Goal: Transaction & Acquisition: Purchase product/service

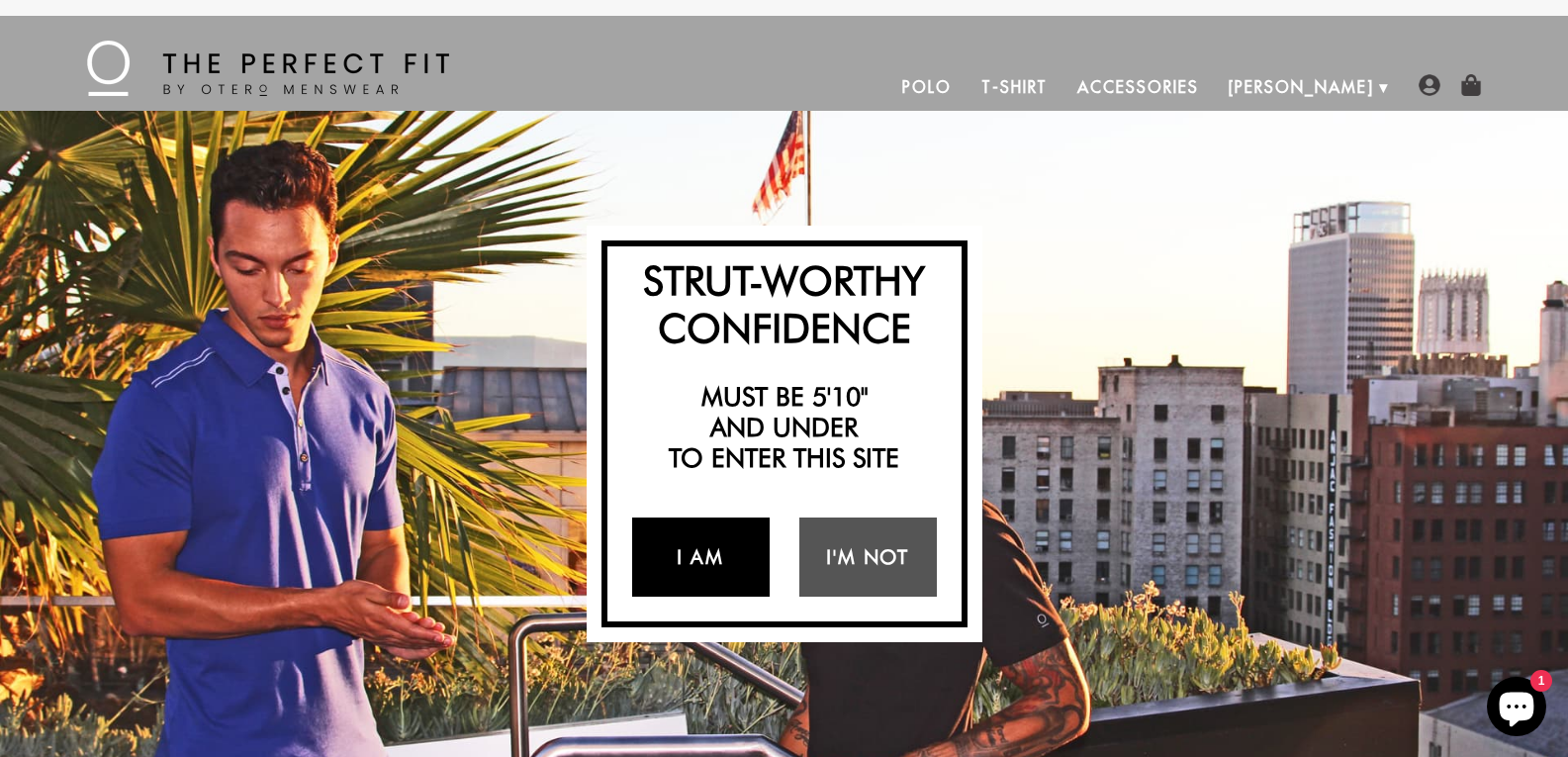
click at [741, 568] on link "I Am" at bounding box center [701, 557] width 137 height 80
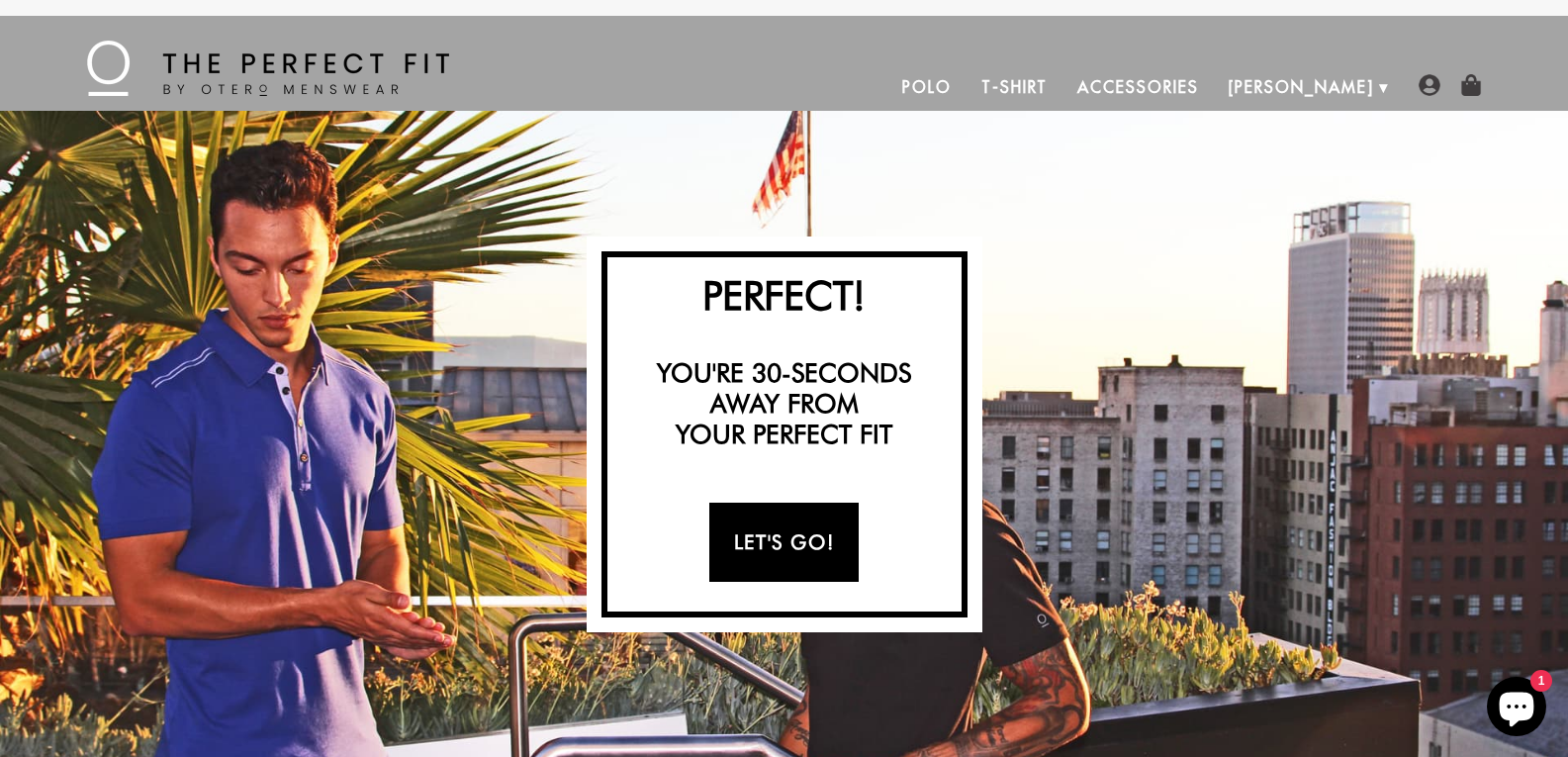
click at [829, 543] on link "Let's Go!" at bounding box center [784, 543] width 149 height 80
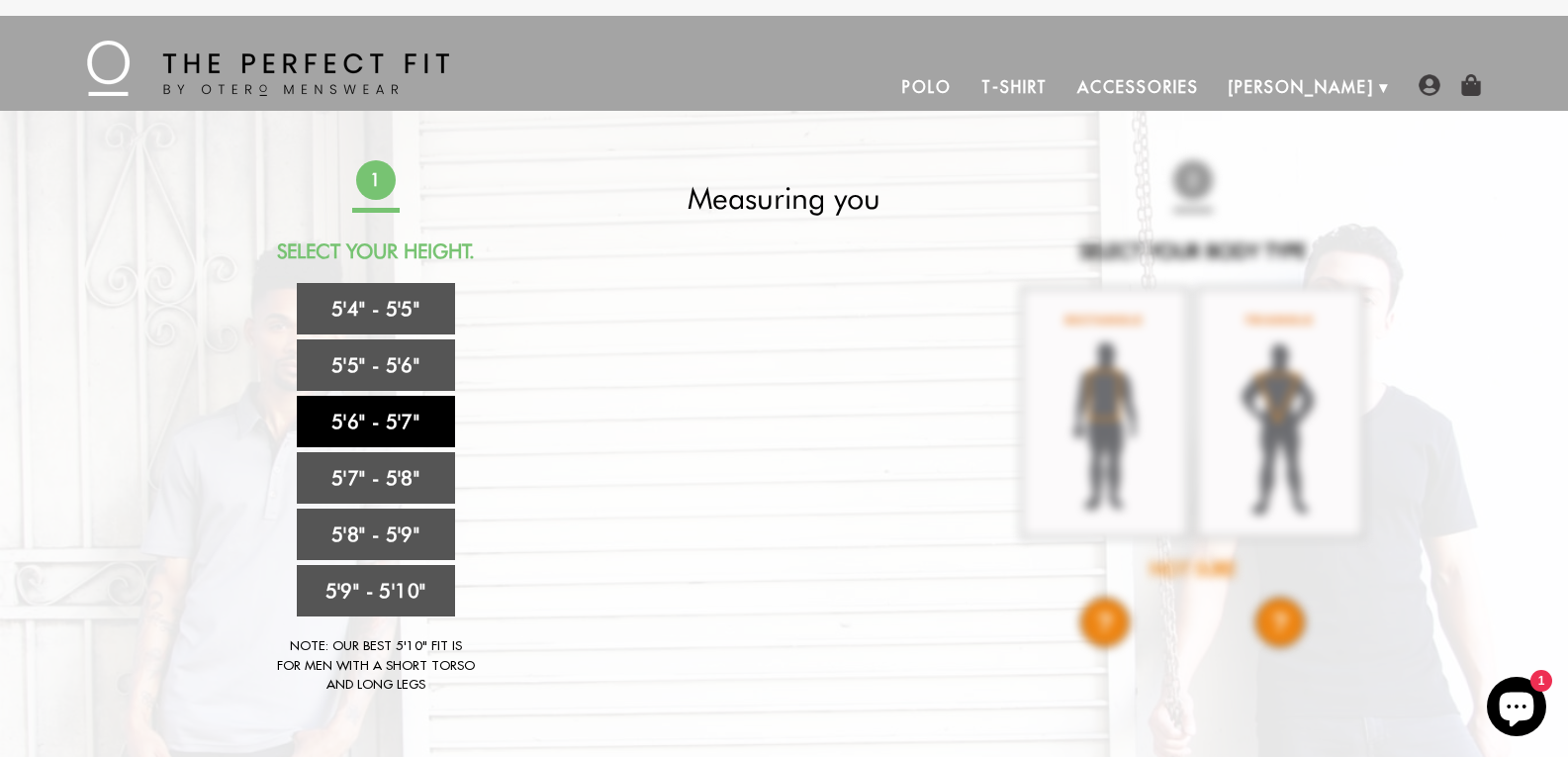
click at [408, 421] on link "5'6" - 5'7"" at bounding box center [376, 422] width 158 height 52
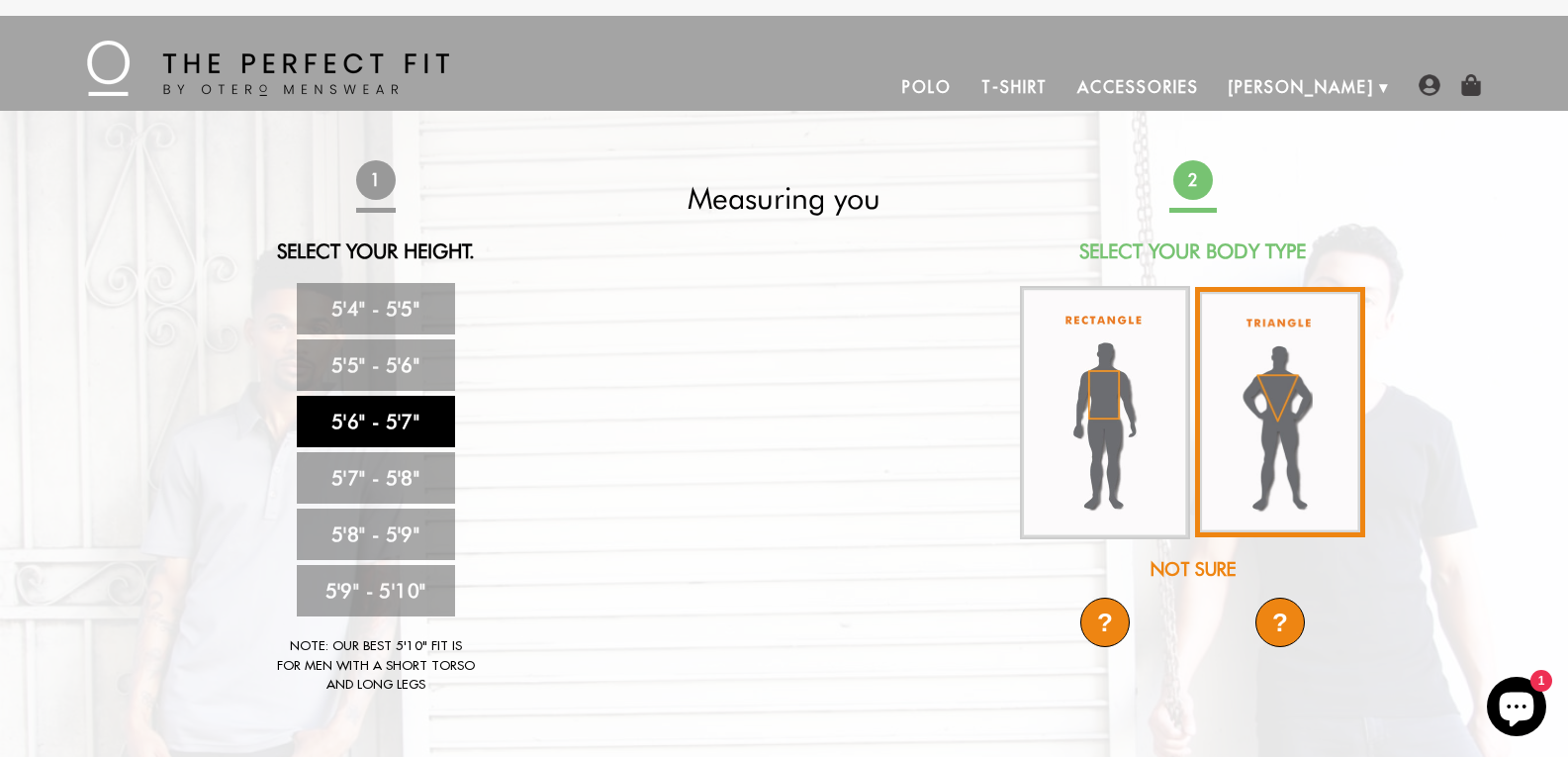
click at [1256, 431] on img at bounding box center [1280, 413] width 170 height 251
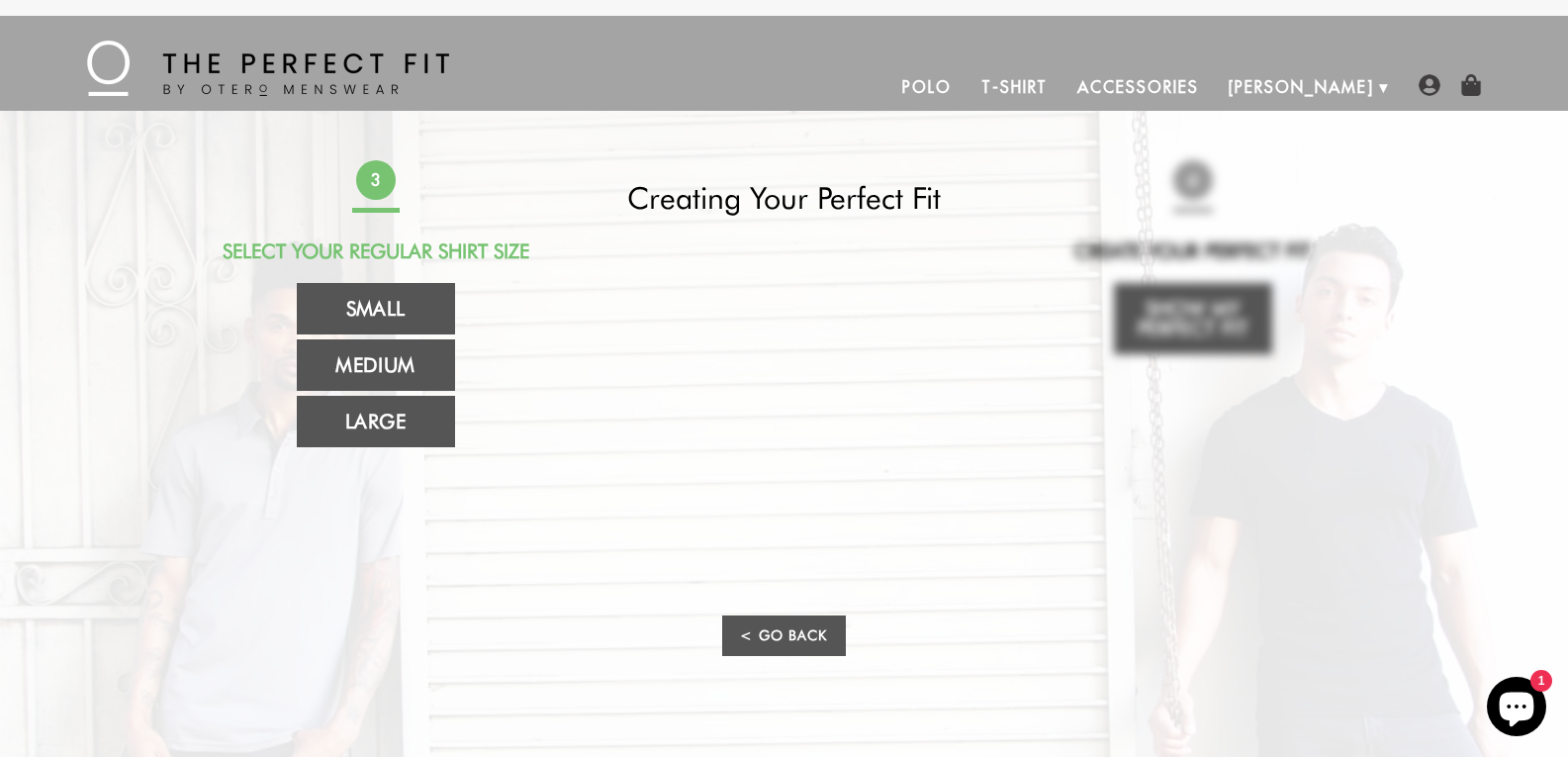
click at [966, 91] on link "Polo" at bounding box center [928, 88] width 80 height 48
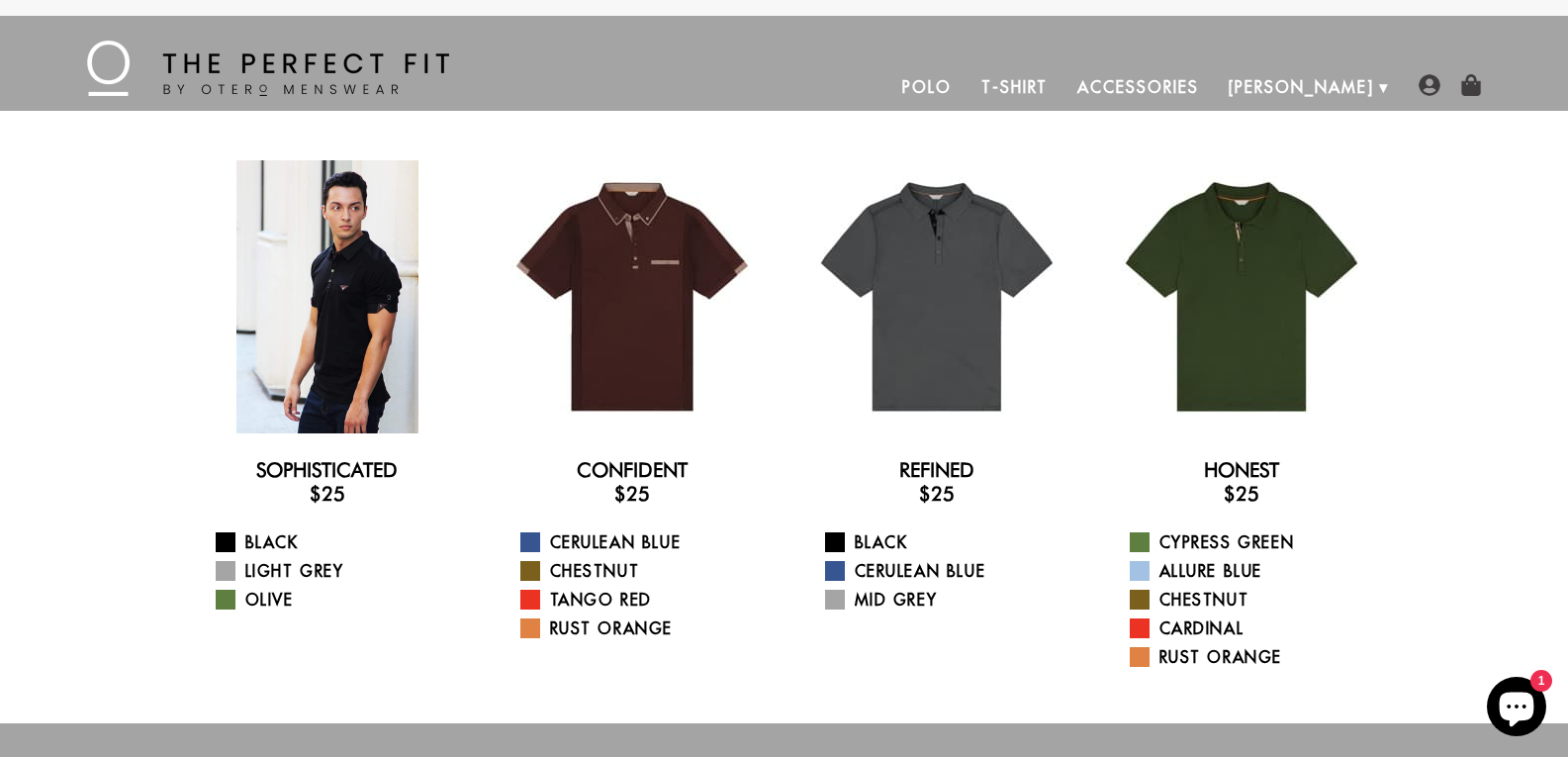
click at [344, 395] on div at bounding box center [327, 296] width 273 height 274
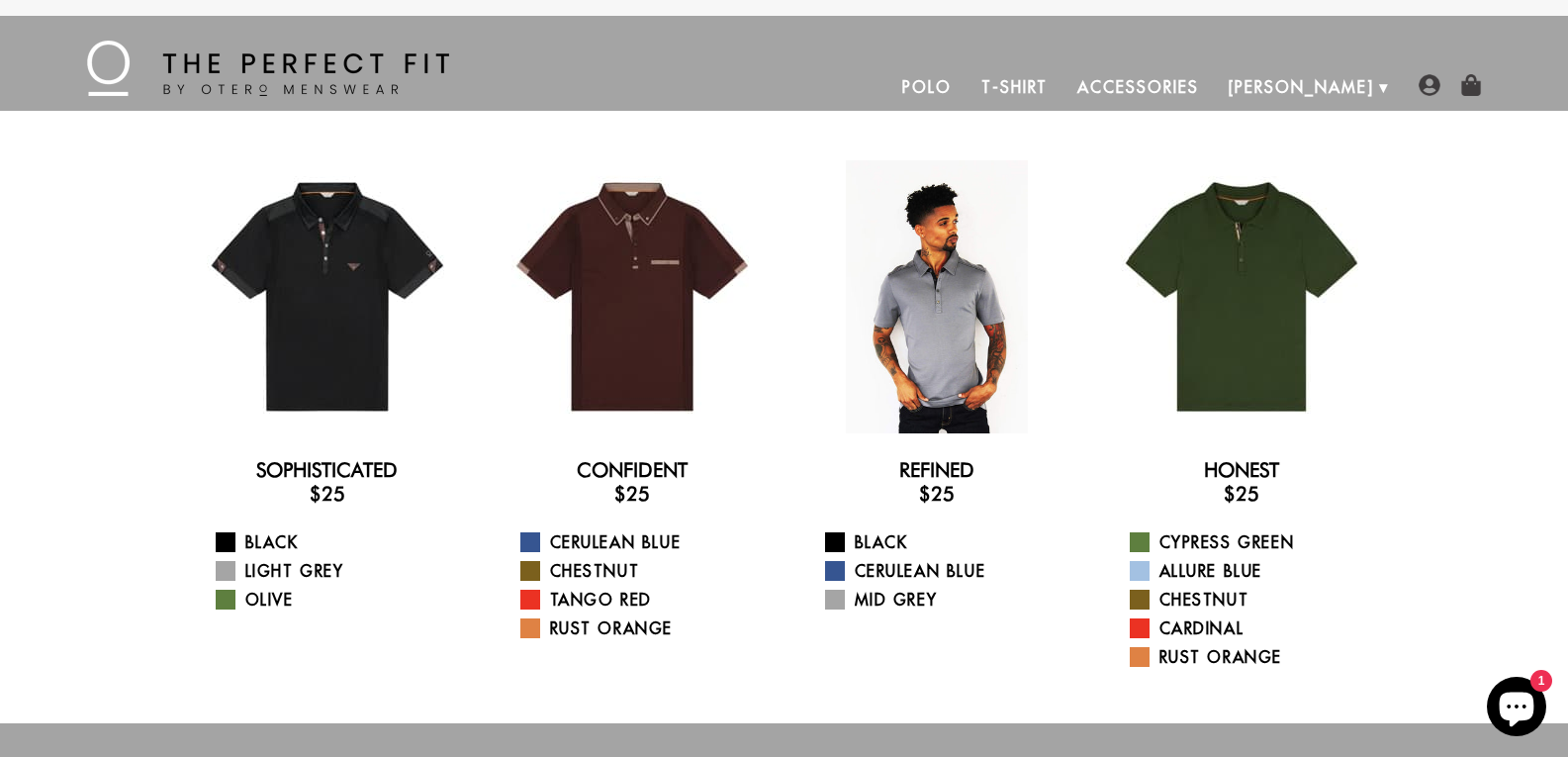
click at [975, 376] on div at bounding box center [937, 296] width 273 height 274
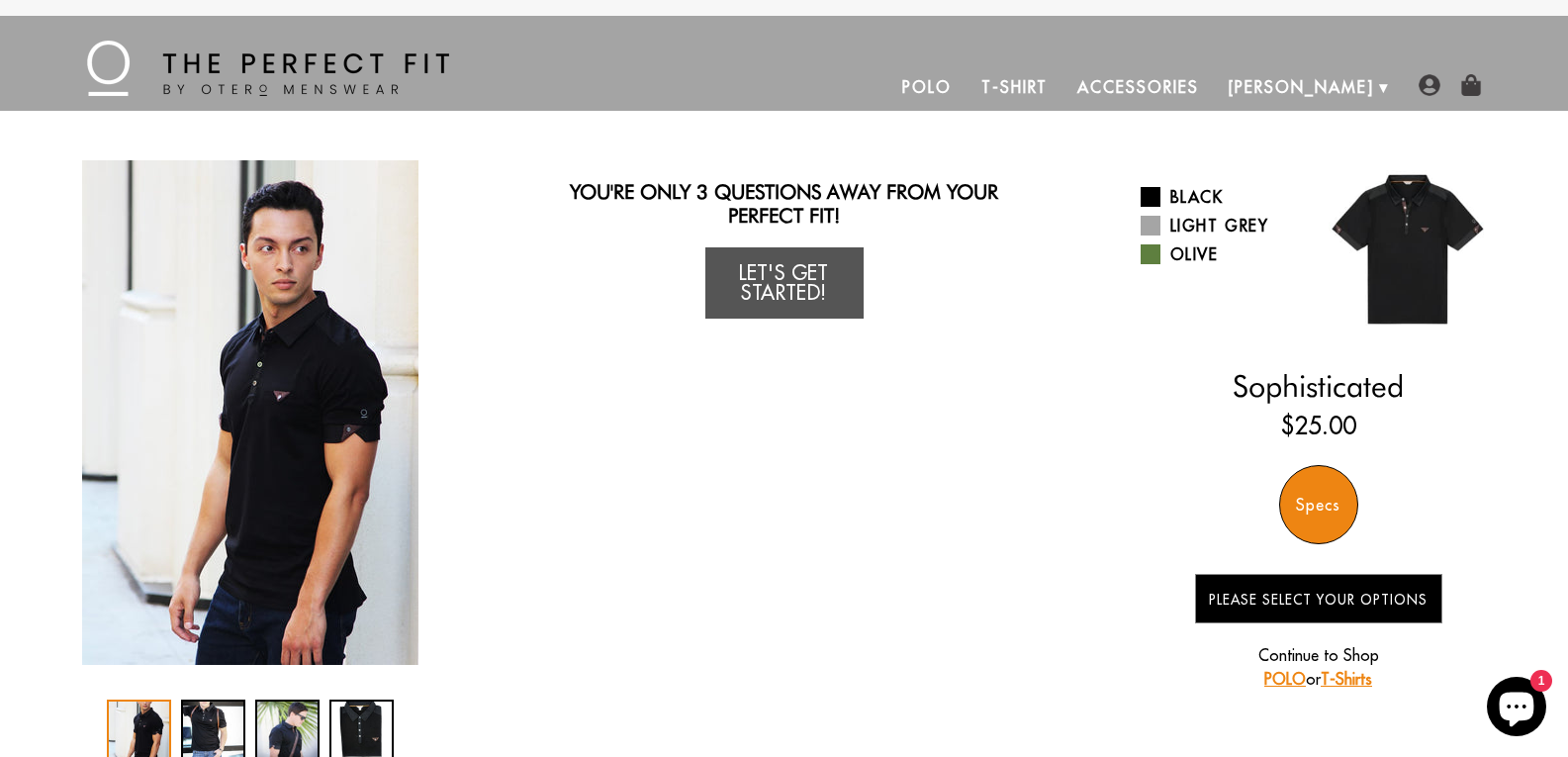
click at [1322, 480] on div "Specs" at bounding box center [1319, 505] width 80 height 80
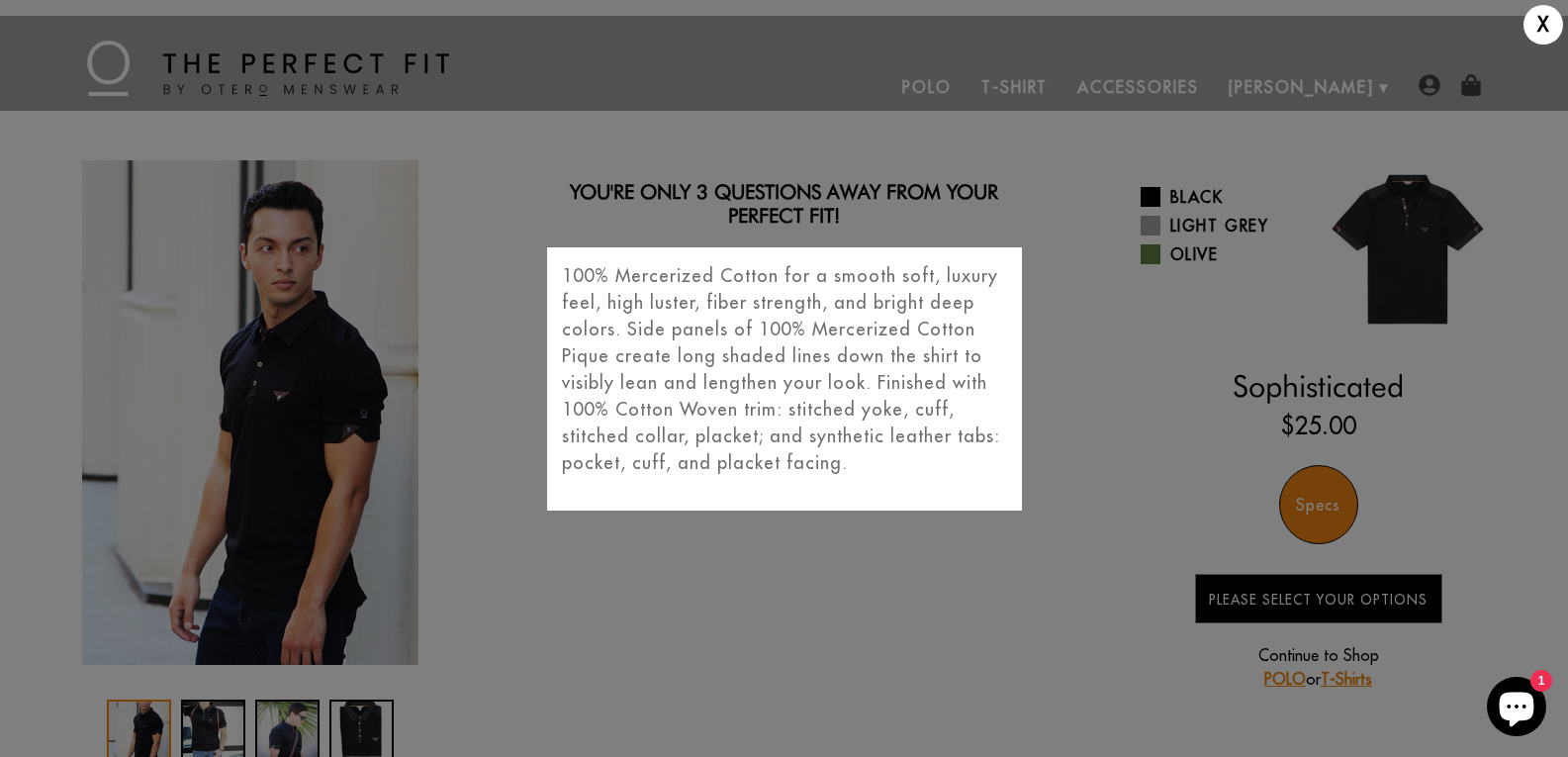
click at [1169, 460] on div "X 100% Mercerized Cotton for a smooth soft, luxury feel, high luster, fiber str…" at bounding box center [784, 378] width 1568 height 757
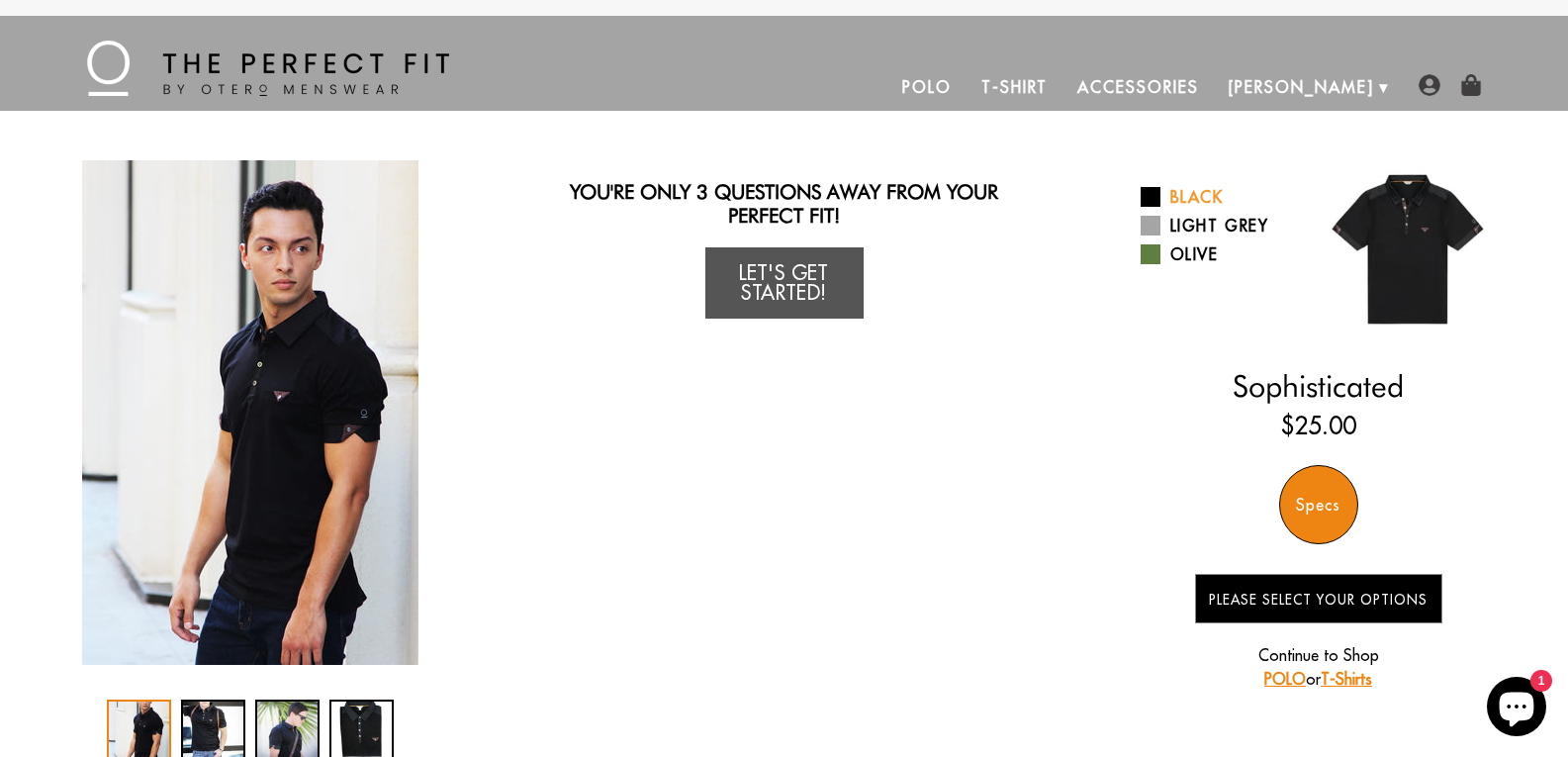
click at [1151, 195] on span at bounding box center [1150, 197] width 20 height 20
click at [1155, 225] on span at bounding box center [1150, 226] width 20 height 20
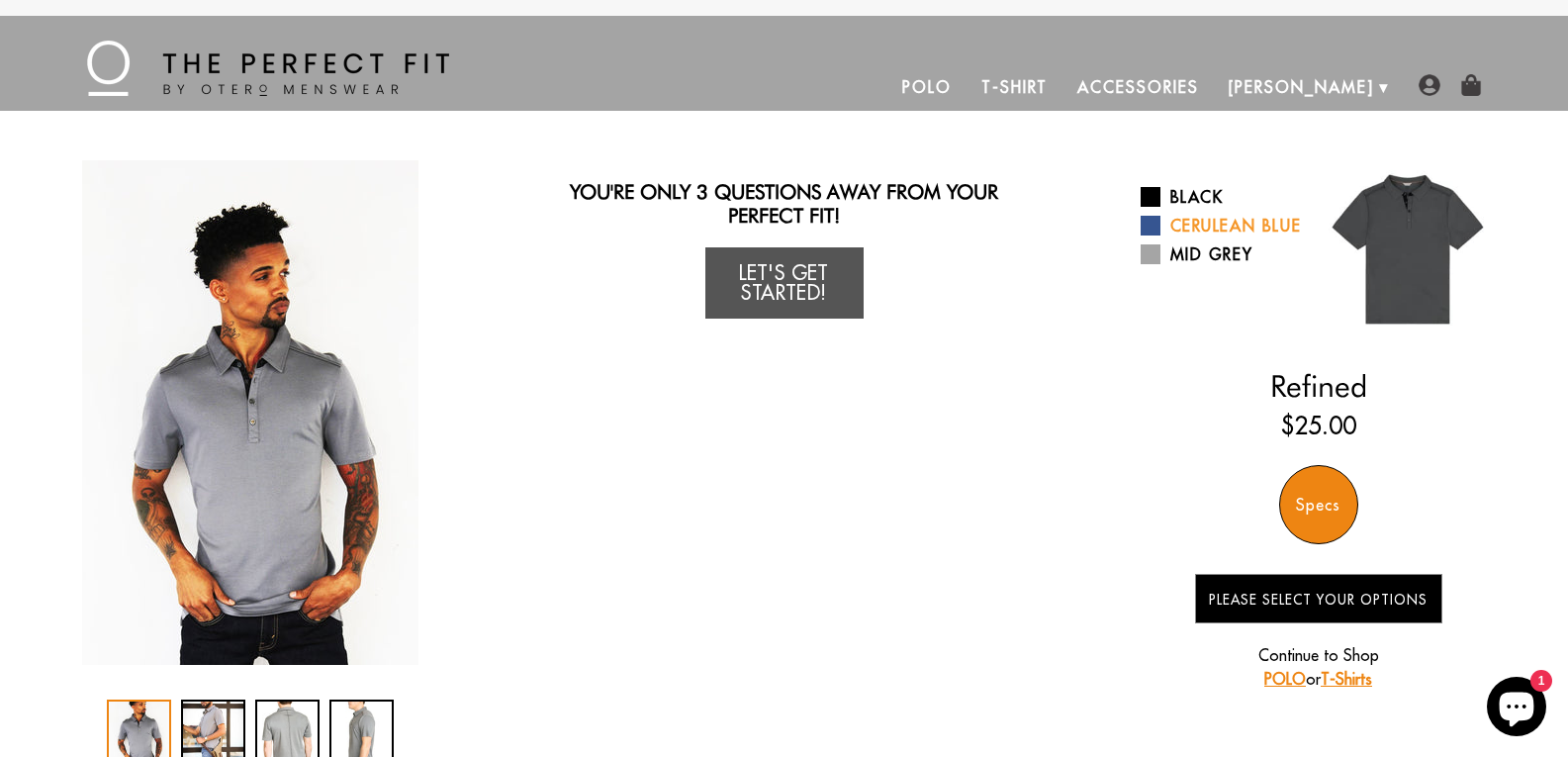
click at [1147, 236] on span at bounding box center [1150, 226] width 20 height 20
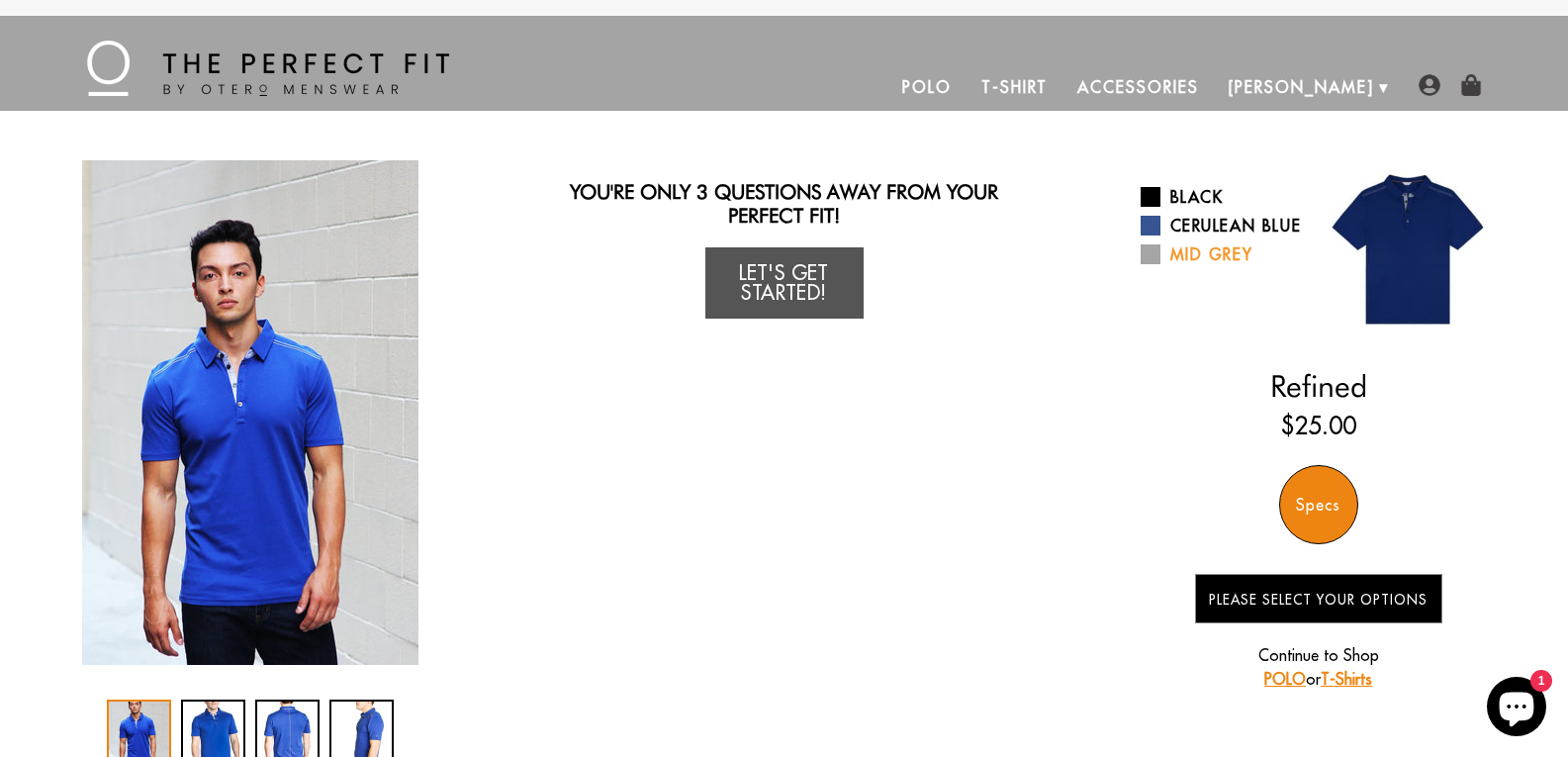
click at [1146, 265] on span at bounding box center [1150, 255] width 20 height 20
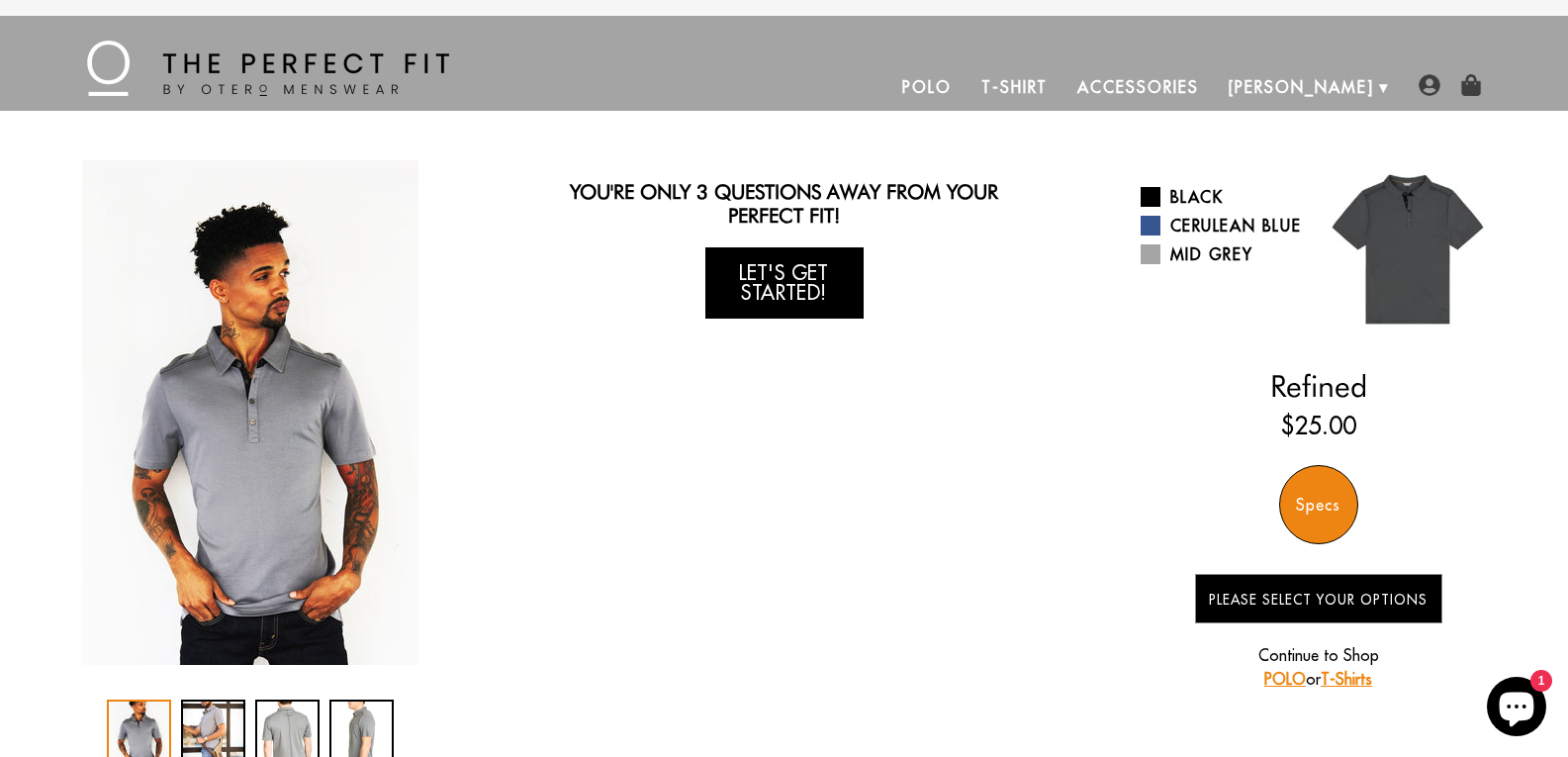
click at [768, 293] on link "Let's Get Started!" at bounding box center [784, 284] width 158 height 72
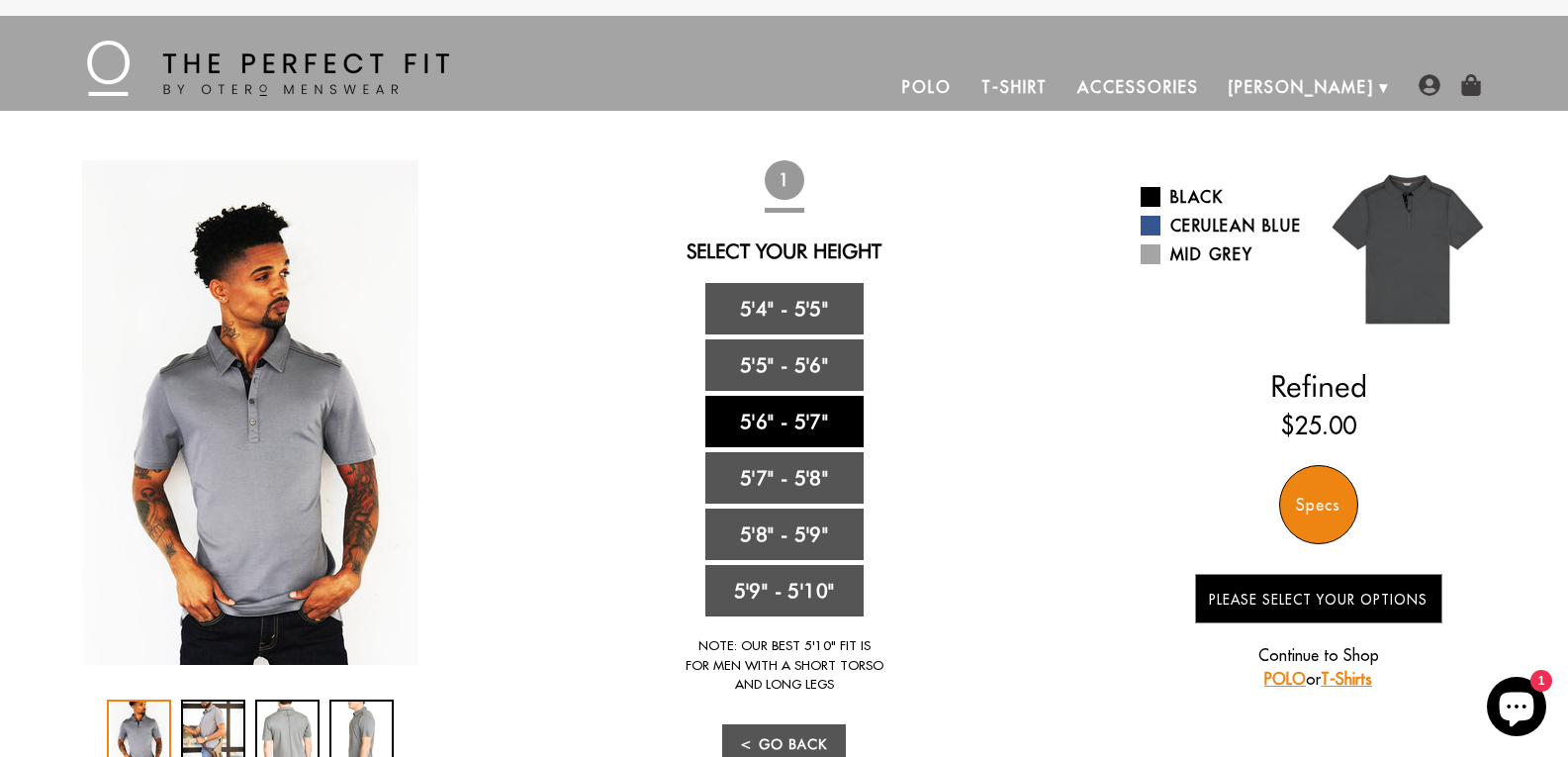
click at [799, 418] on link "5'6" - 5'7"" at bounding box center [784, 422] width 158 height 52
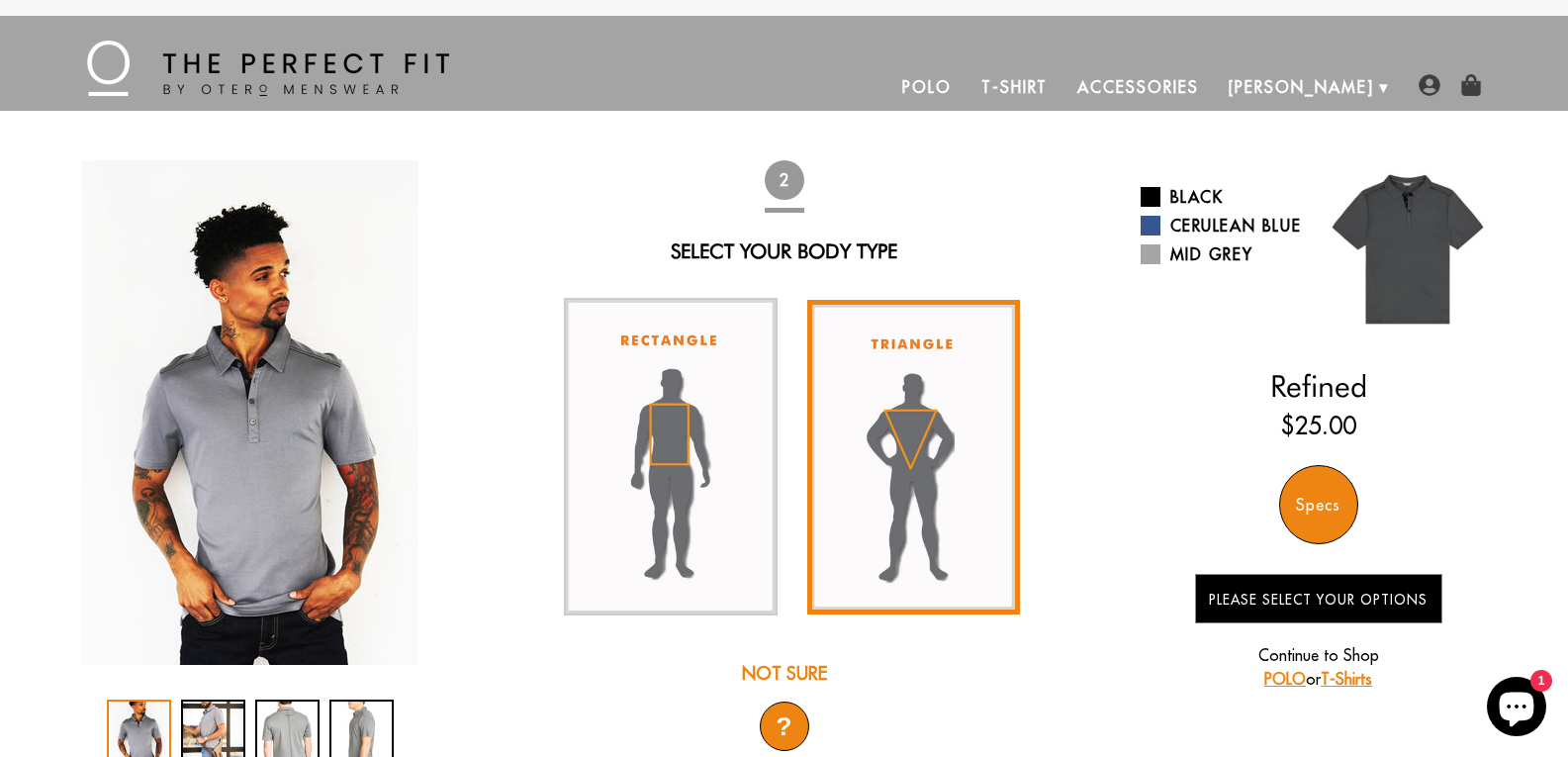
click at [890, 462] on img at bounding box center [914, 458] width 214 height 314
